Goal: Navigation & Orientation: Find specific page/section

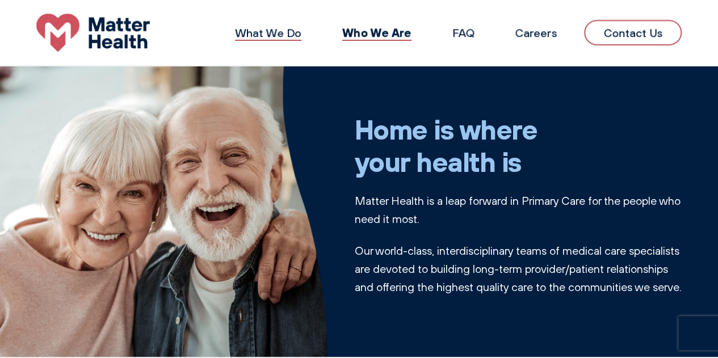
click at [253, 28] on link "What We Do" at bounding box center [268, 33] width 66 height 14
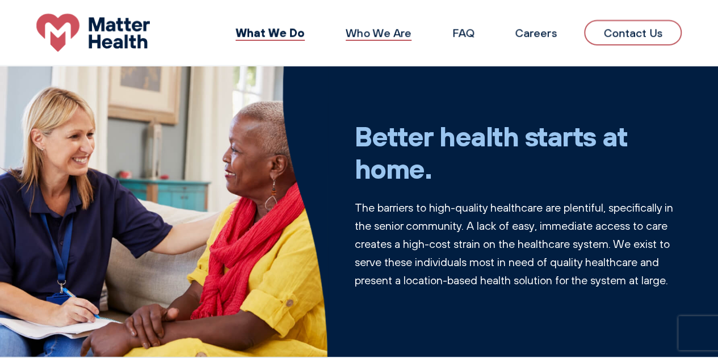
click at [376, 31] on link "Who We Are" at bounding box center [379, 33] width 66 height 14
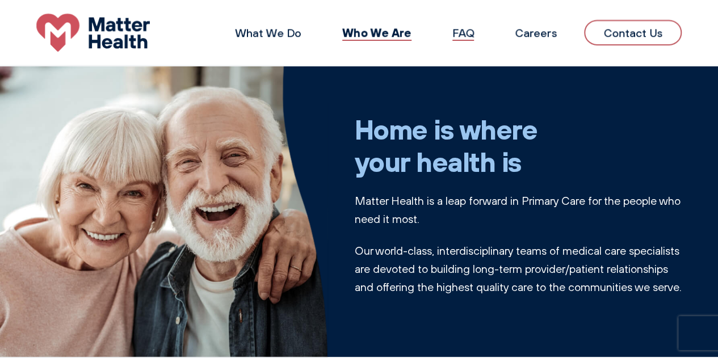
click at [472, 36] on link "FAQ" at bounding box center [463, 33] width 22 height 14
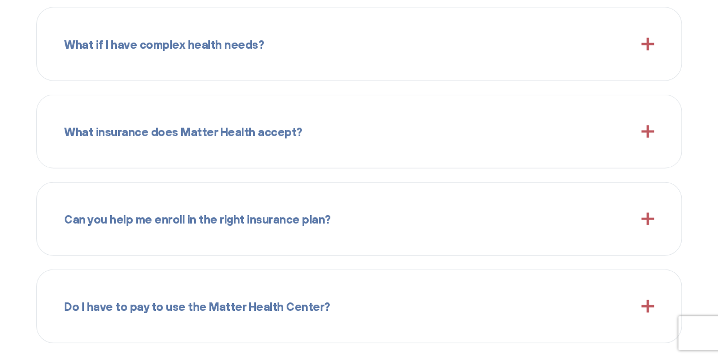
scroll to position [1221, 0]
